Goal: Information Seeking & Learning: Learn about a topic

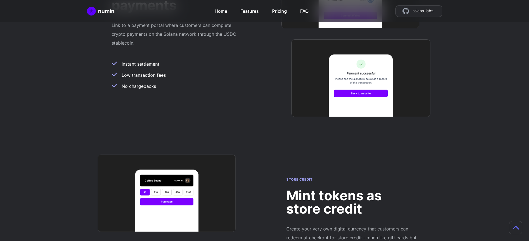
click at [352, 189] on h2 "Mint tokens as store credit" at bounding box center [351, 202] width 131 height 27
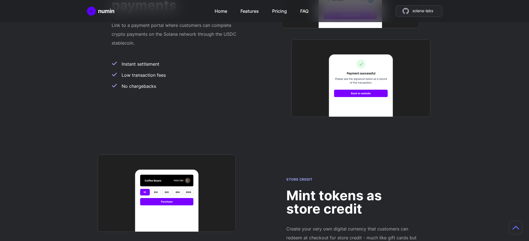
click at [352, 189] on h2 "Mint tokens as store credit" at bounding box center [351, 202] width 131 height 27
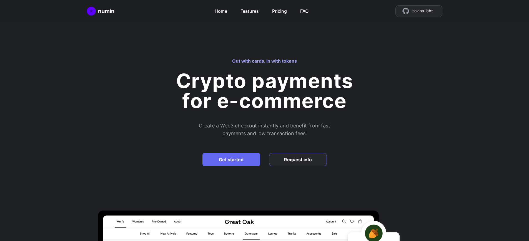
scroll to position [334, 0]
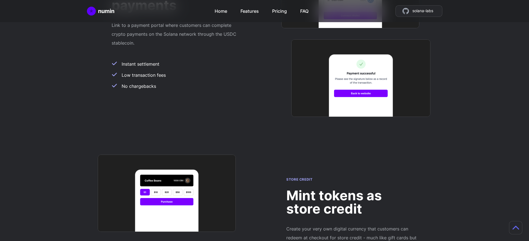
click at [352, 189] on h2 "Mint tokens as store credit" at bounding box center [351, 202] width 131 height 27
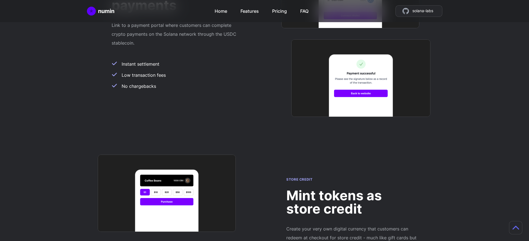
click at [352, 189] on h2 "Mint tokens as store credit" at bounding box center [351, 202] width 131 height 27
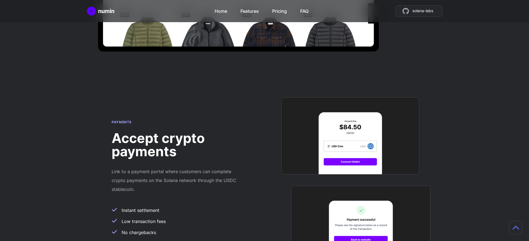
scroll to position [481, 0]
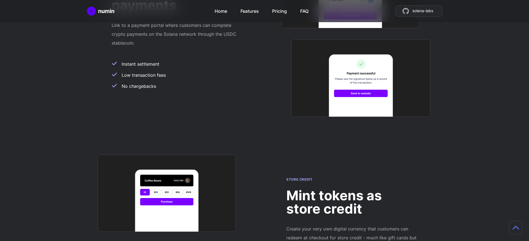
click at [352, 189] on h2 "Mint tokens as store credit" at bounding box center [351, 202] width 131 height 27
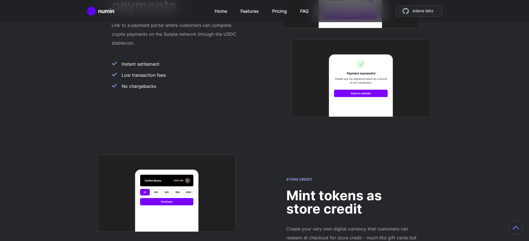
click at [352, 189] on h2 "Mint tokens as store credit" at bounding box center [351, 202] width 131 height 27
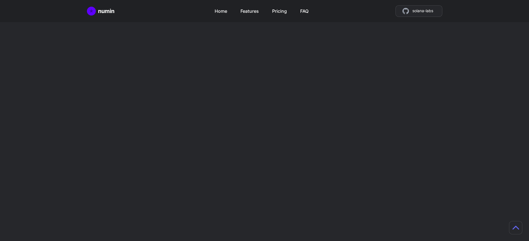
scroll to position [481, 0]
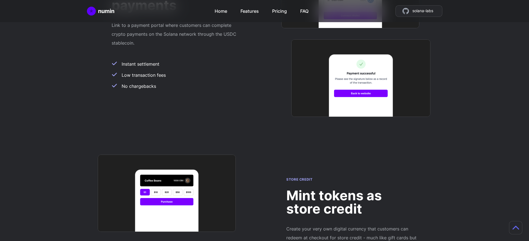
click at [352, 189] on h2 "Mint tokens as store credit" at bounding box center [351, 202] width 131 height 27
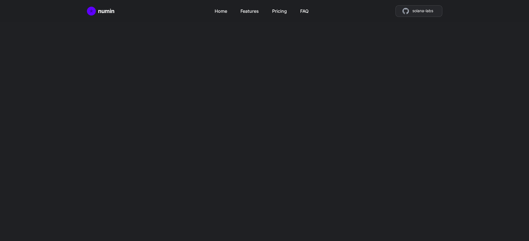
scroll to position [334, 0]
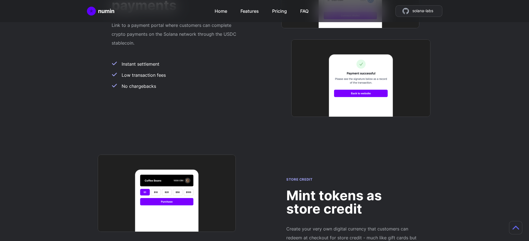
click at [352, 189] on h2 "Mint tokens as store credit" at bounding box center [351, 202] width 131 height 27
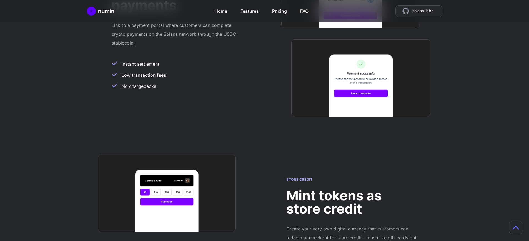
click at [352, 189] on h2 "Mint tokens as store credit" at bounding box center [351, 202] width 131 height 27
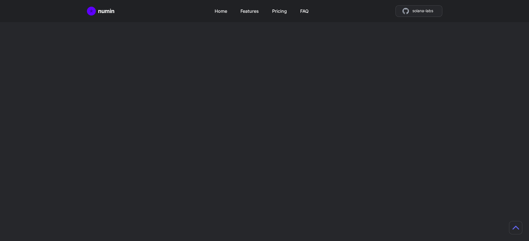
click at [352, 189] on h2 "Mint tokens as store credit" at bounding box center [351, 202] width 131 height 27
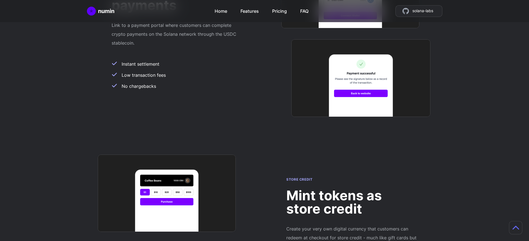
click at [352, 189] on h2 "Mint tokens as store credit" at bounding box center [351, 202] width 131 height 27
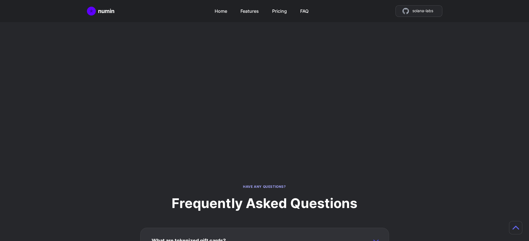
scroll to position [1384, 0]
